Goal: Information Seeking & Learning: Learn about a topic

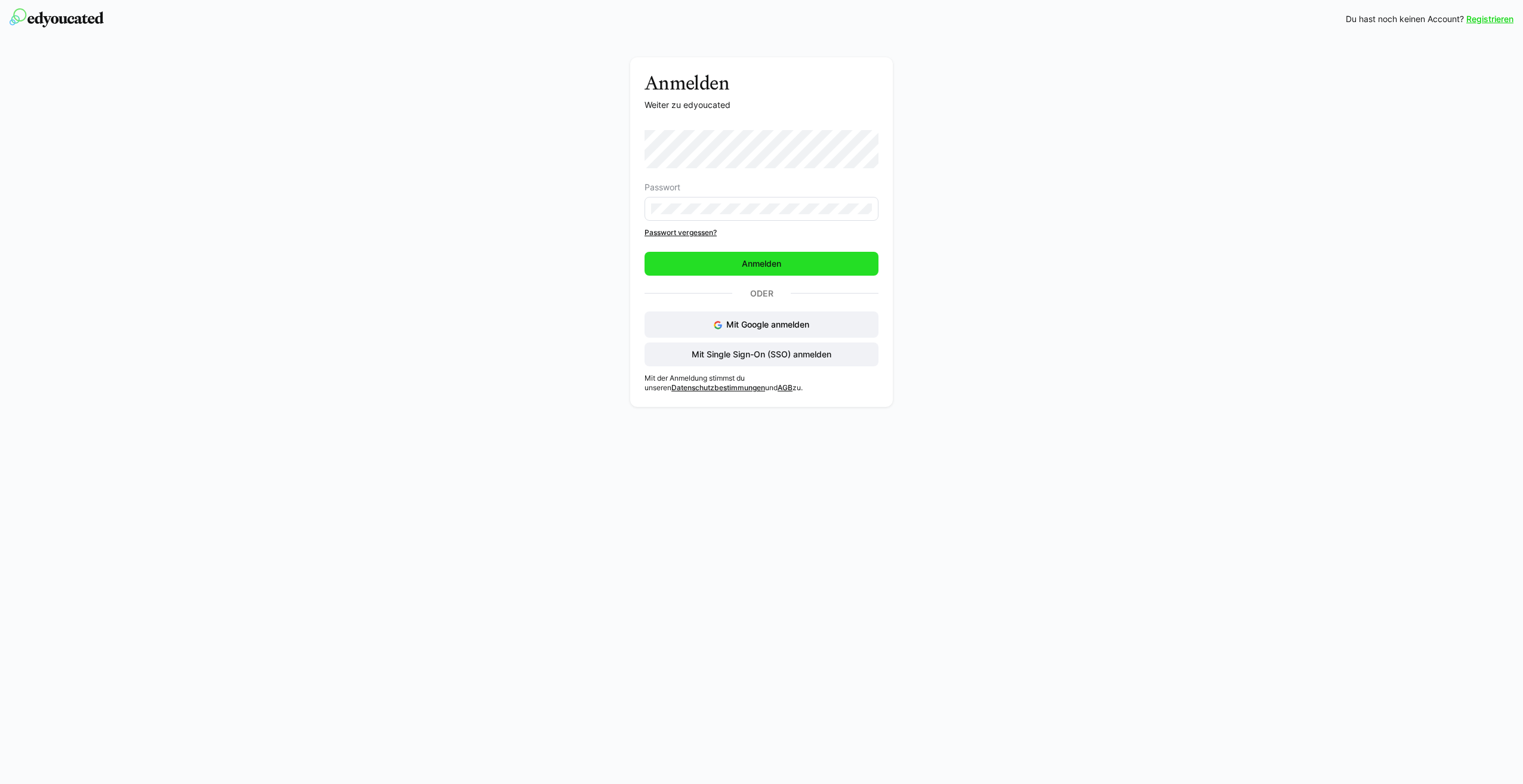
click at [776, 257] on span "Anmelden" at bounding box center [761, 264] width 234 height 24
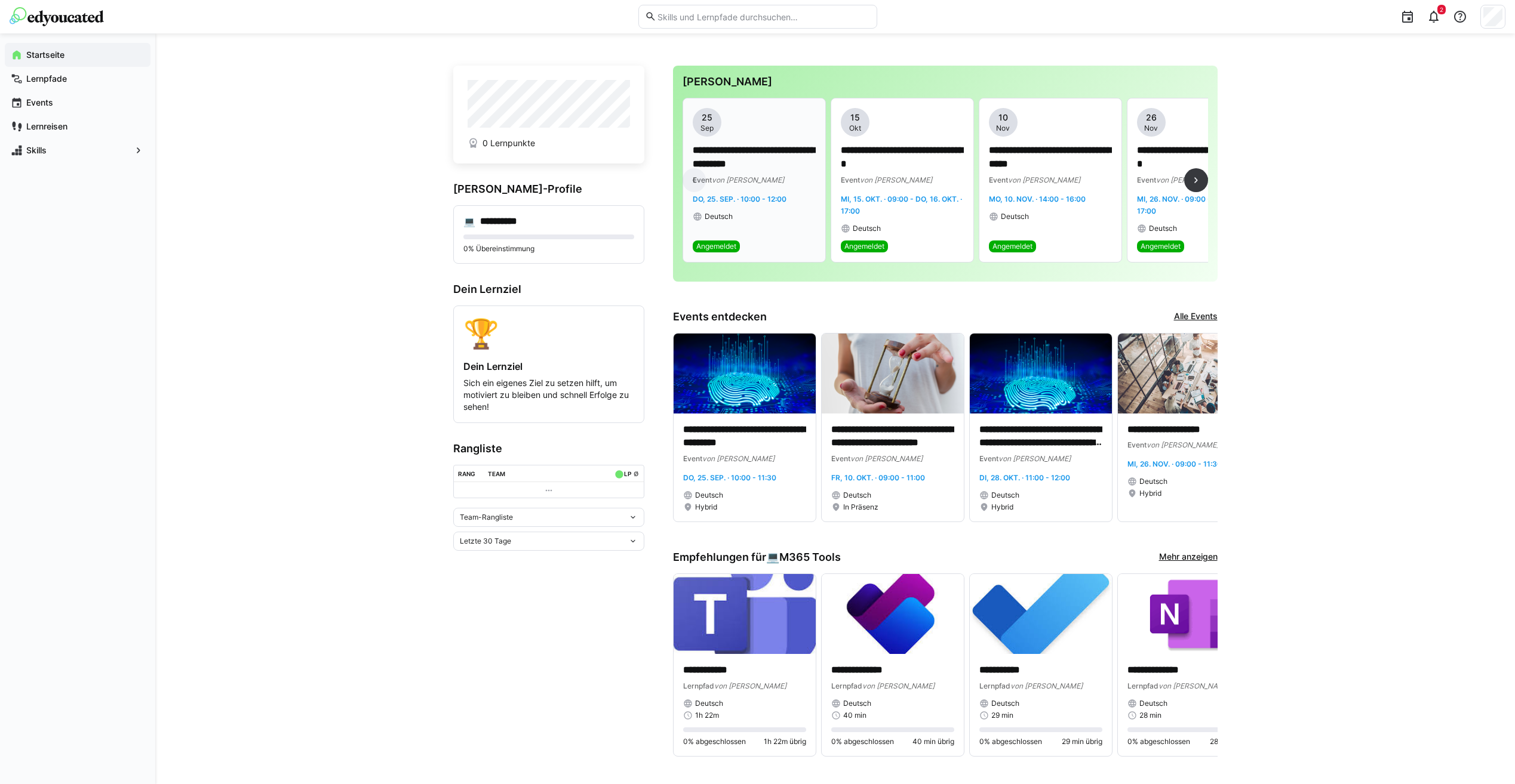
click at [785, 220] on div "Deutsch" at bounding box center [754, 216] width 123 height 10
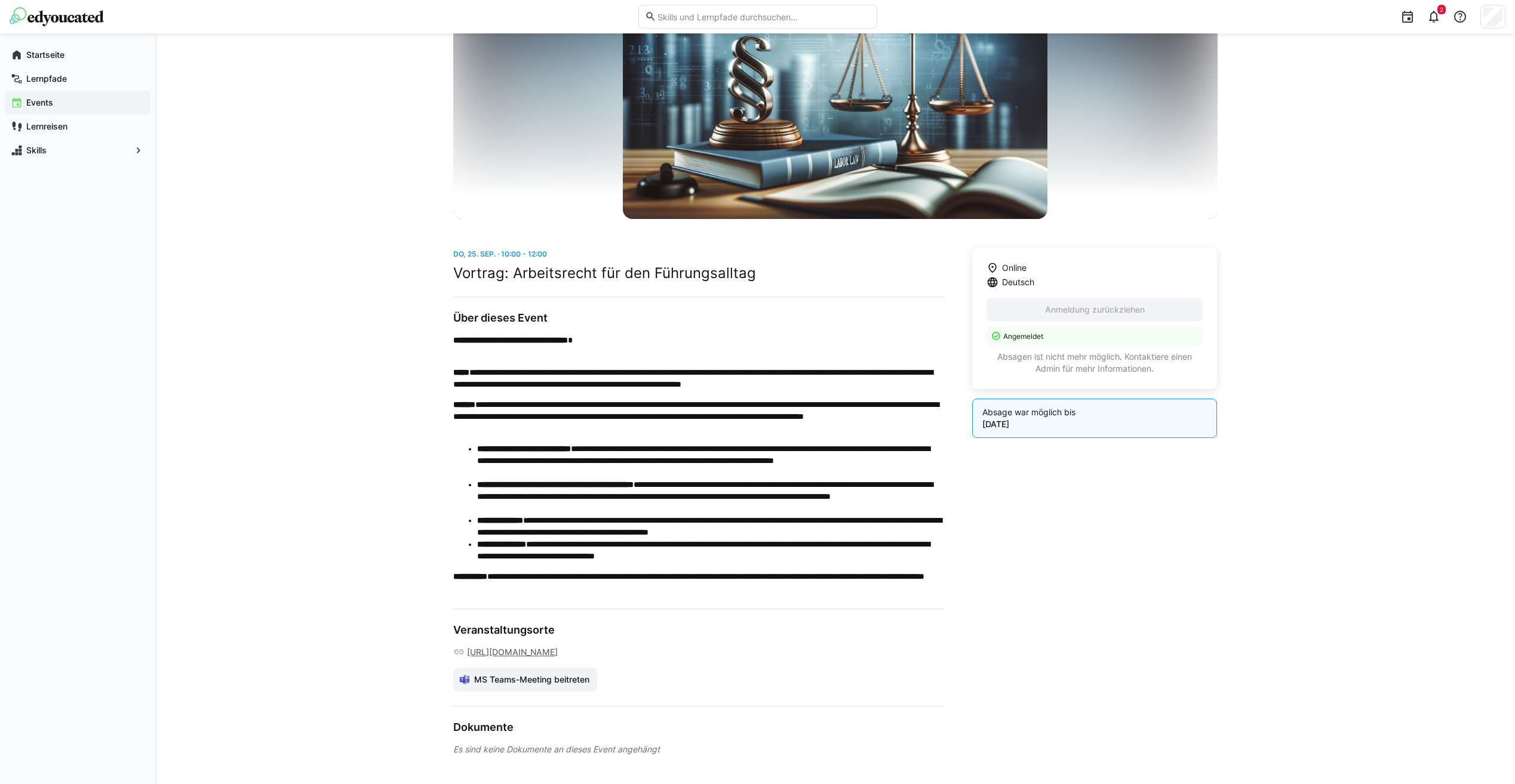
scroll to position [140, 0]
